Goal: Task Accomplishment & Management: Manage account settings

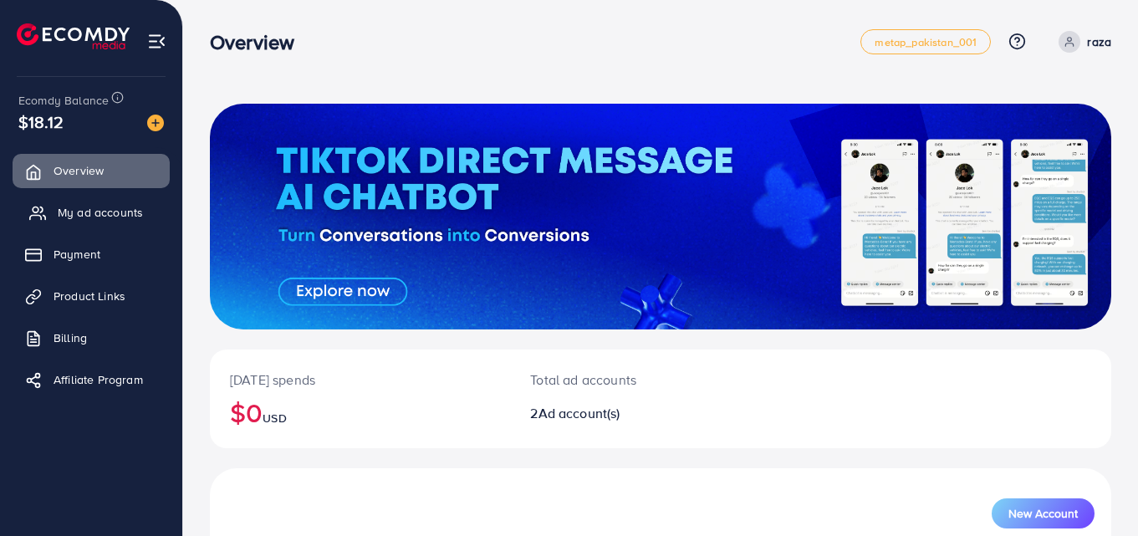
click at [101, 215] on span "My ad accounts" at bounding box center [100, 212] width 85 height 17
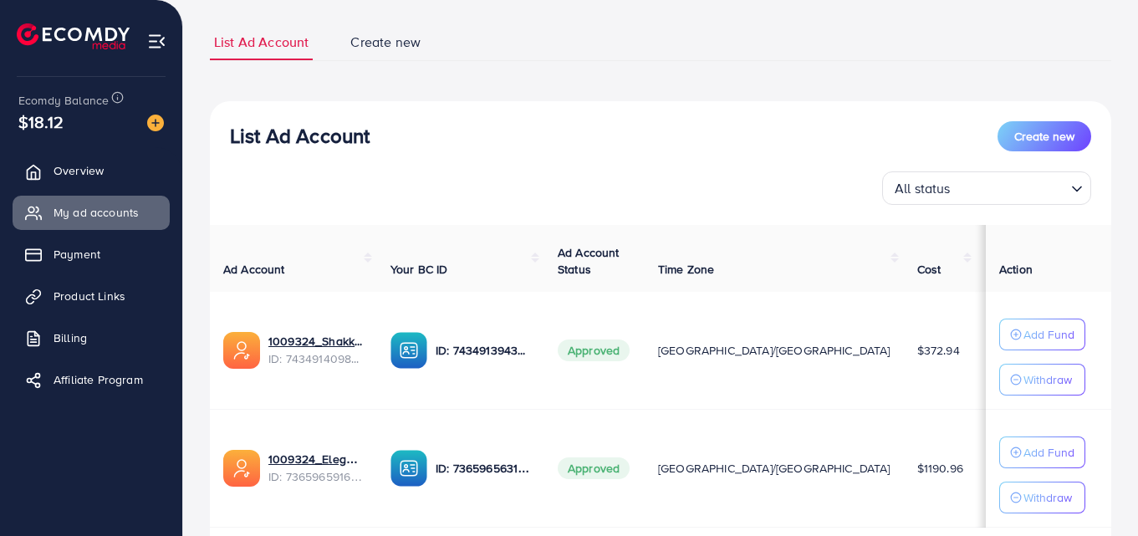
scroll to position [216, 0]
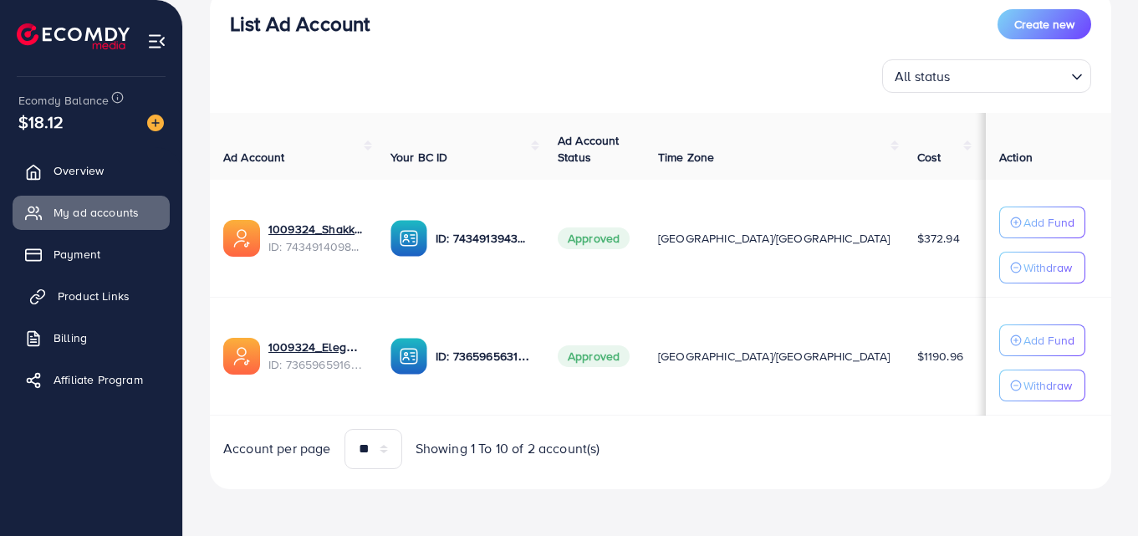
click at [71, 307] on link "Product Links" at bounding box center [91, 295] width 157 height 33
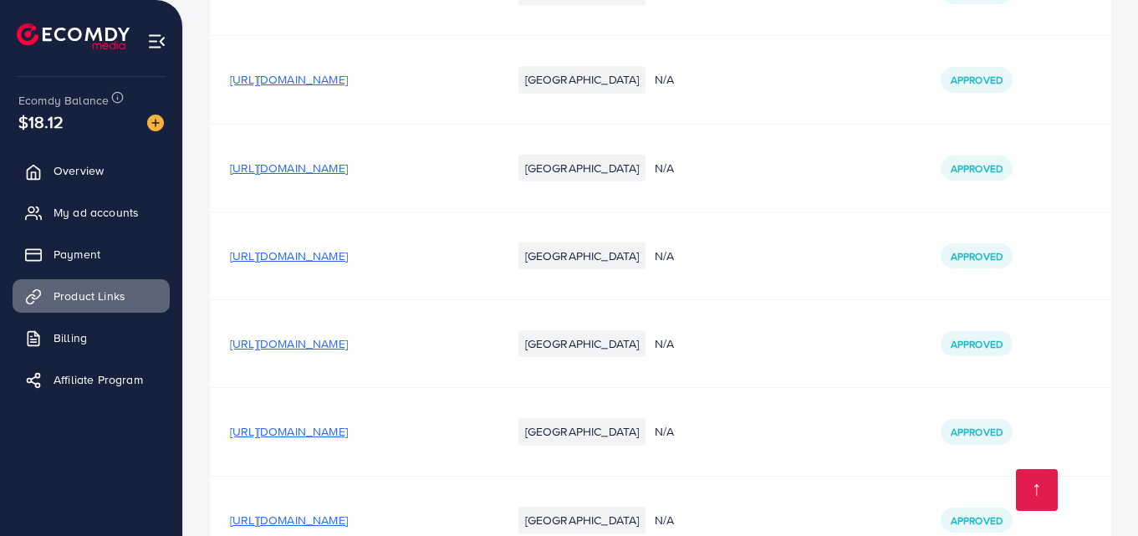
scroll to position [5100, 0]
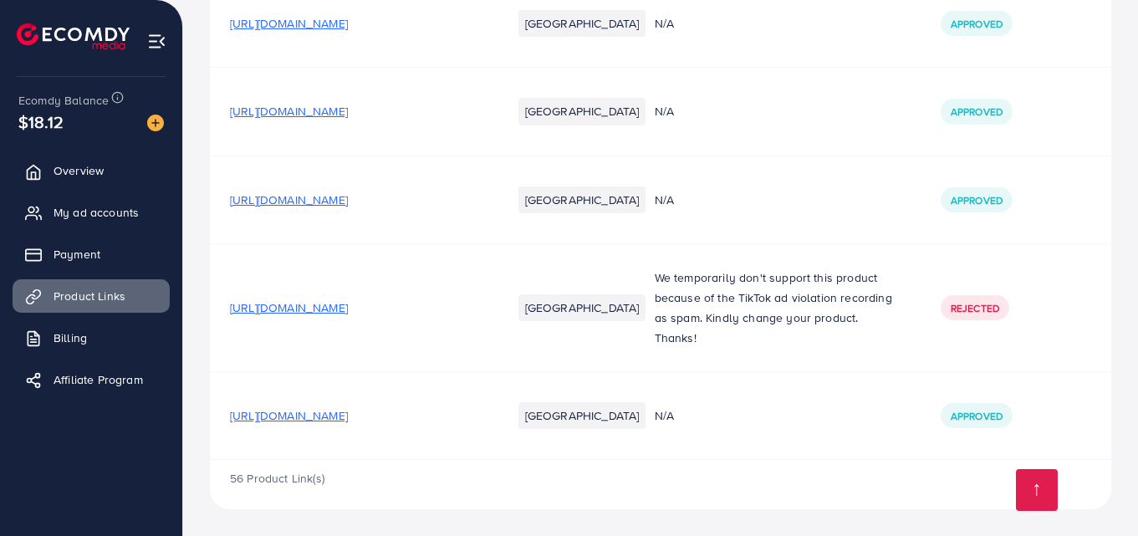
click at [348, 408] on span "[URL][DOMAIN_NAME]" at bounding box center [289, 415] width 118 height 17
click at [91, 220] on span "My ad accounts" at bounding box center [100, 212] width 85 height 17
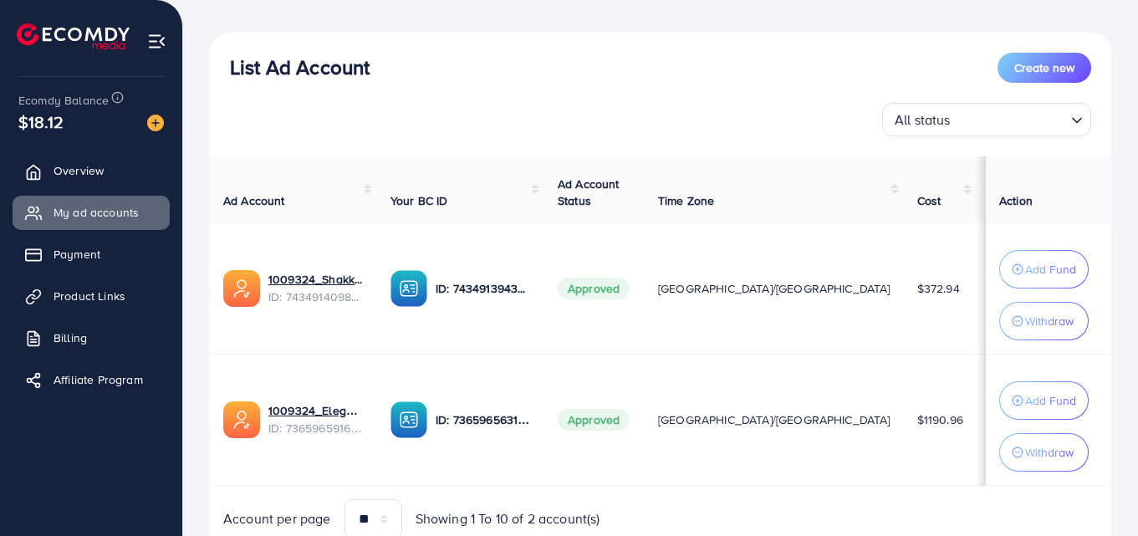
scroll to position [169, 0]
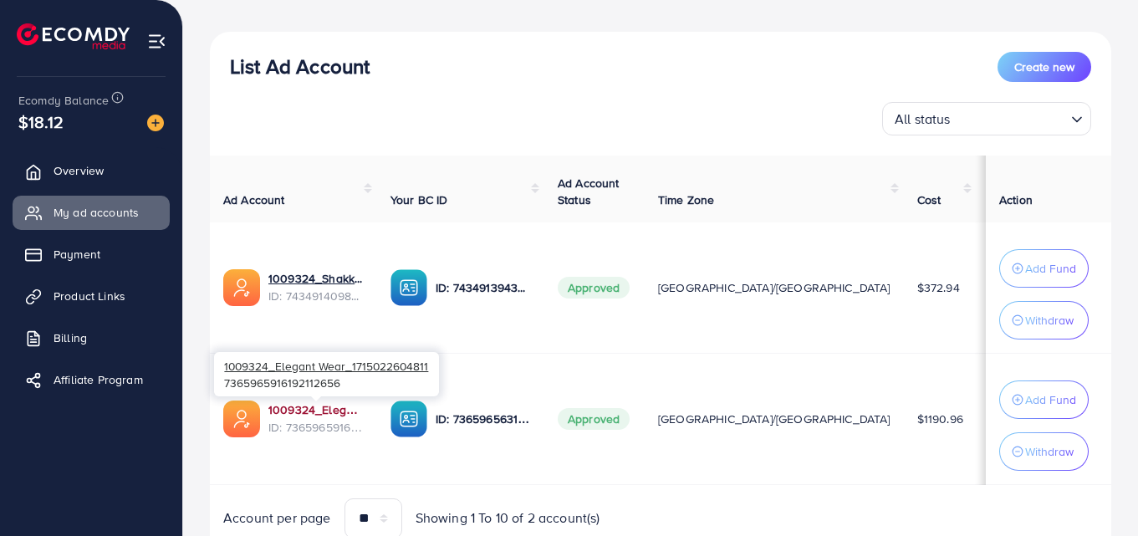
click at [309, 411] on link "1009324_Elegant Wear_1715022604811" at bounding box center [315, 409] width 95 height 17
